Goal: Information Seeking & Learning: Learn about a topic

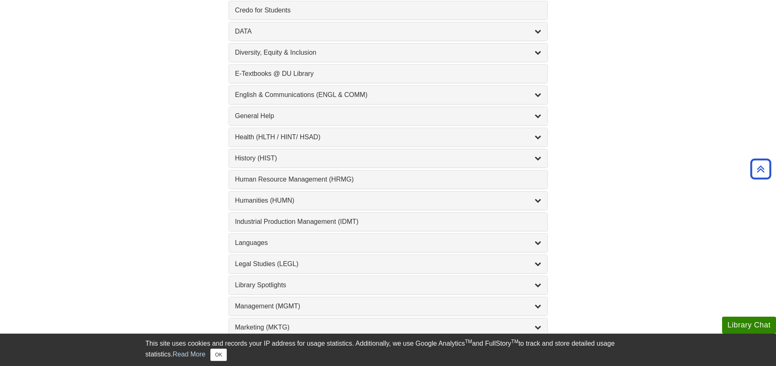
scroll to position [451, 0]
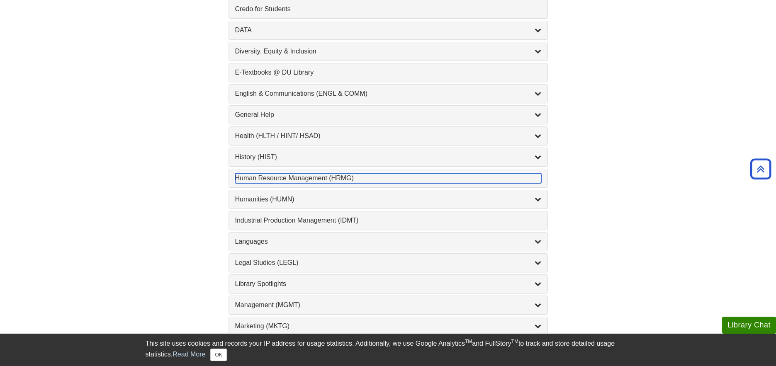
click at [322, 178] on div "Human Resource Management (HRMG) , 1 guides" at bounding box center [388, 178] width 306 height 10
